Goal: Information Seeking & Learning: Find specific fact

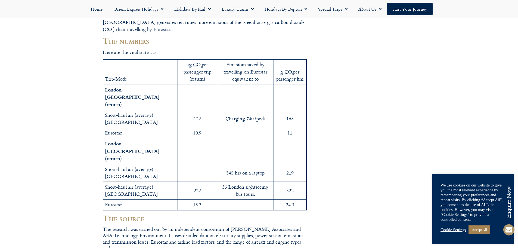
scroll to position [109, 0]
click at [235, 110] on td "Charging 740 ipods" at bounding box center [245, 119] width 57 height 18
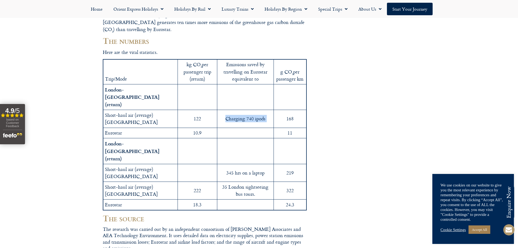
click at [235, 110] on td "Charging 740 ipods" at bounding box center [245, 119] width 57 height 18
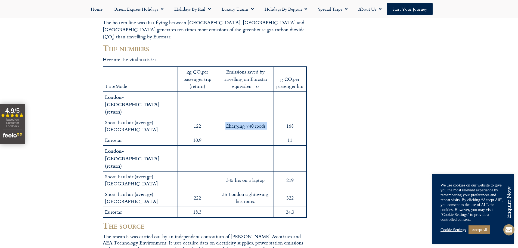
scroll to position [106, 0]
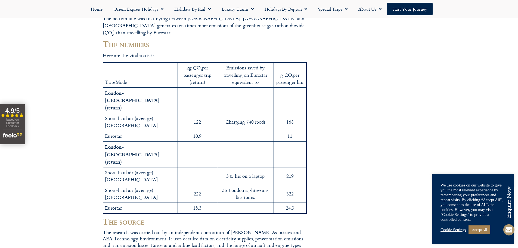
click at [285, 167] on td "219" at bounding box center [290, 176] width 33 height 18
click at [228, 185] on td "35 London sightseeing bus tours." at bounding box center [245, 194] width 57 height 18
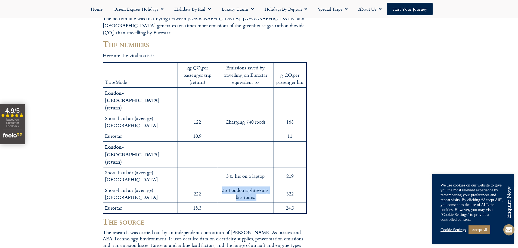
click at [228, 185] on td "35 London sightseeing bus tours." at bounding box center [245, 194] width 57 height 18
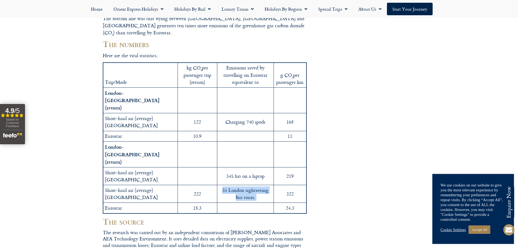
click at [228, 185] on td "35 London sightseeing bus tours." at bounding box center [245, 194] width 57 height 18
